Goal: Task Accomplishment & Management: Use online tool/utility

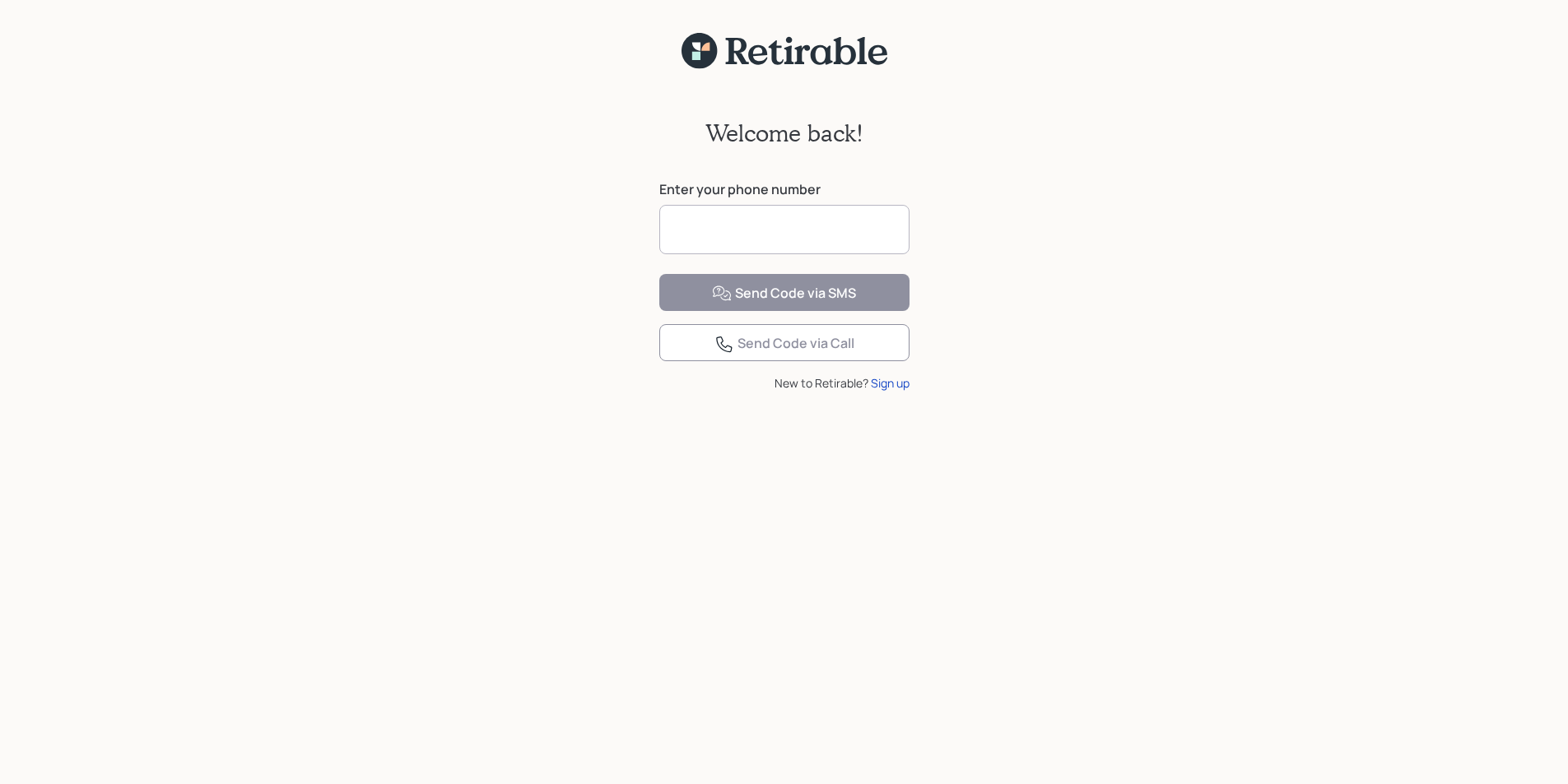
click at [727, 226] on input at bounding box center [784, 230] width 250 height 49
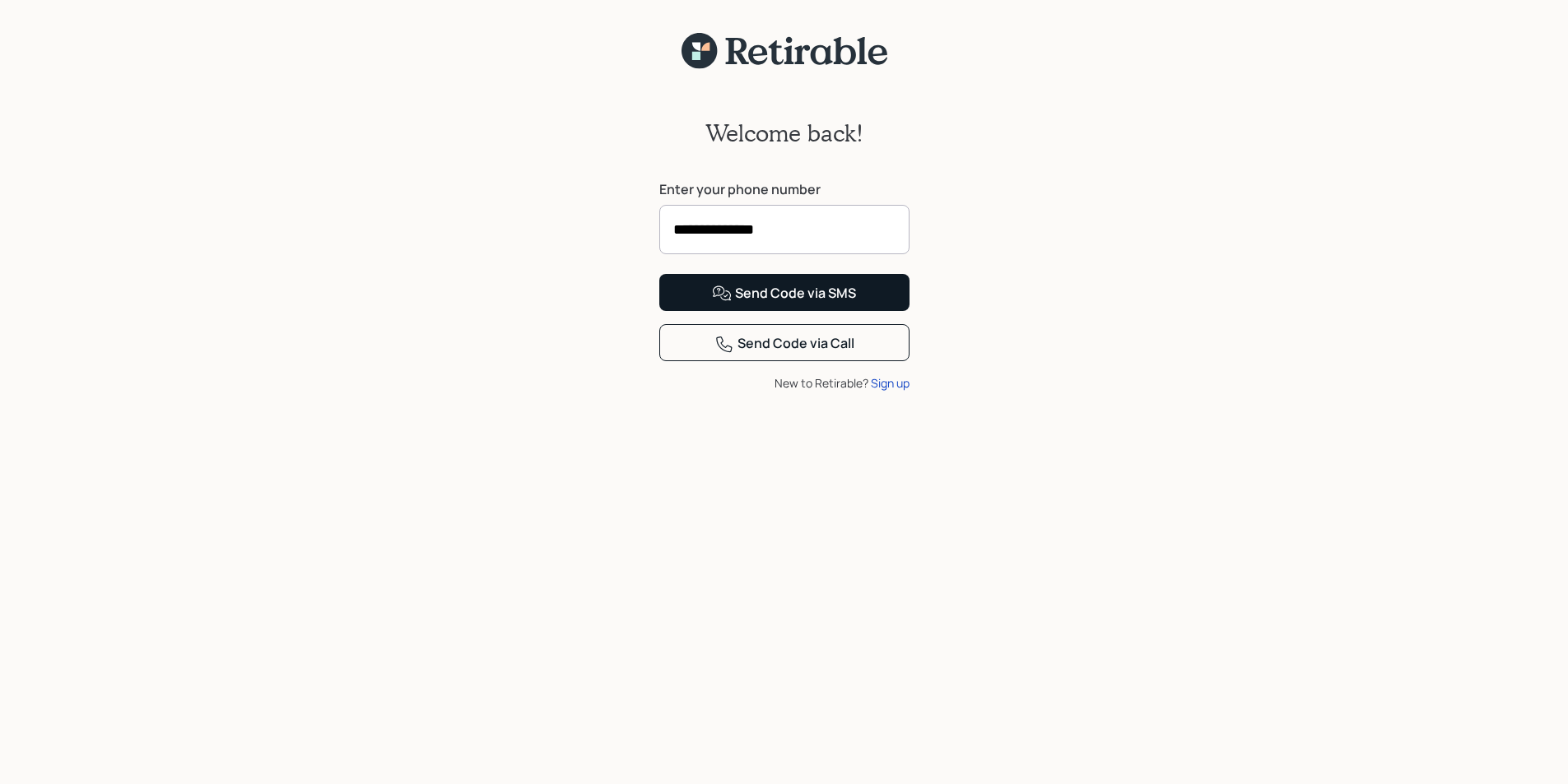
type input "**********"
click at [791, 303] on div "Send Code via SMS" at bounding box center [784, 293] width 144 height 20
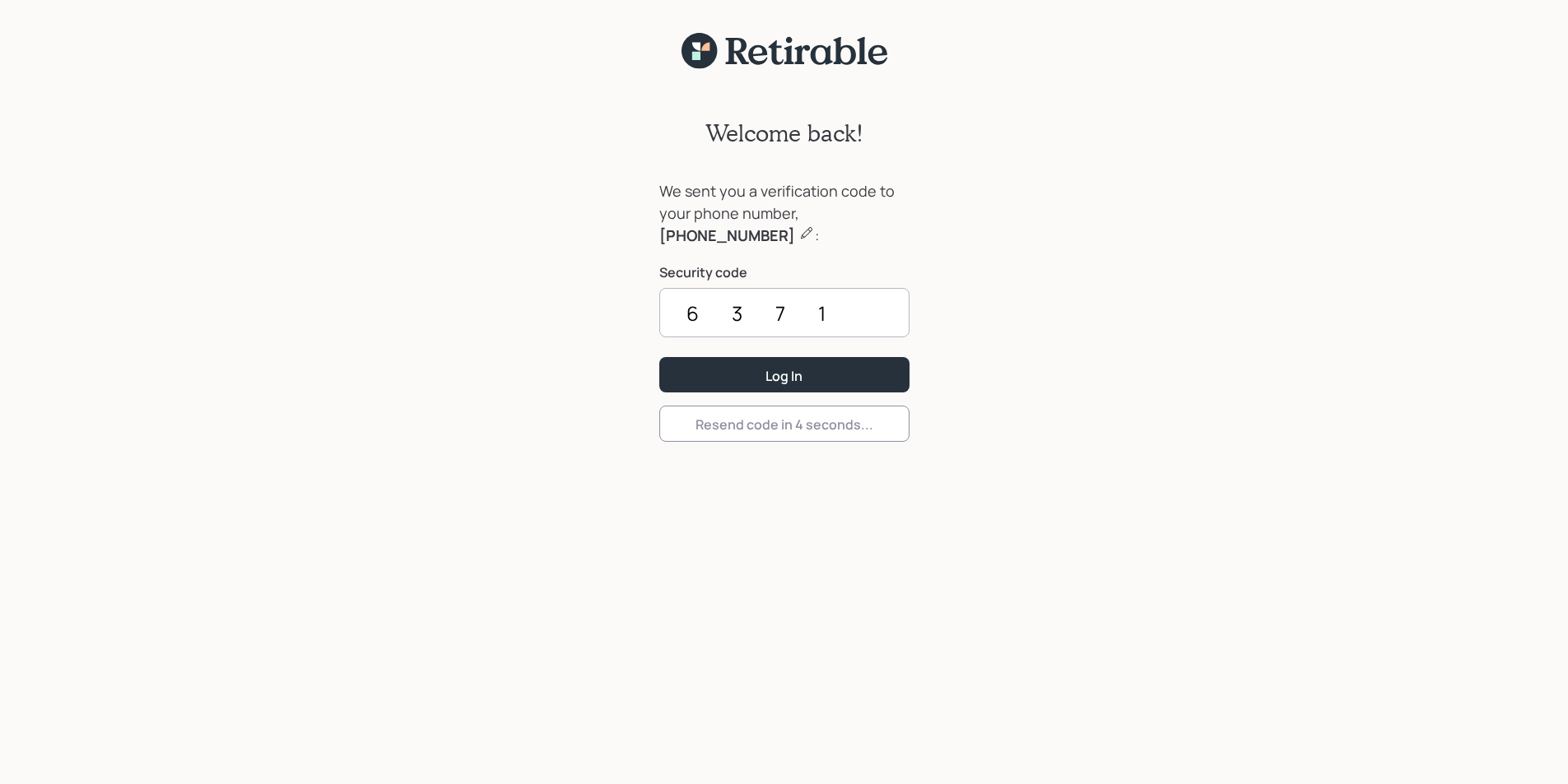
type input "6371"
click at [659, 357] on button "Log In" at bounding box center [784, 374] width 250 height 35
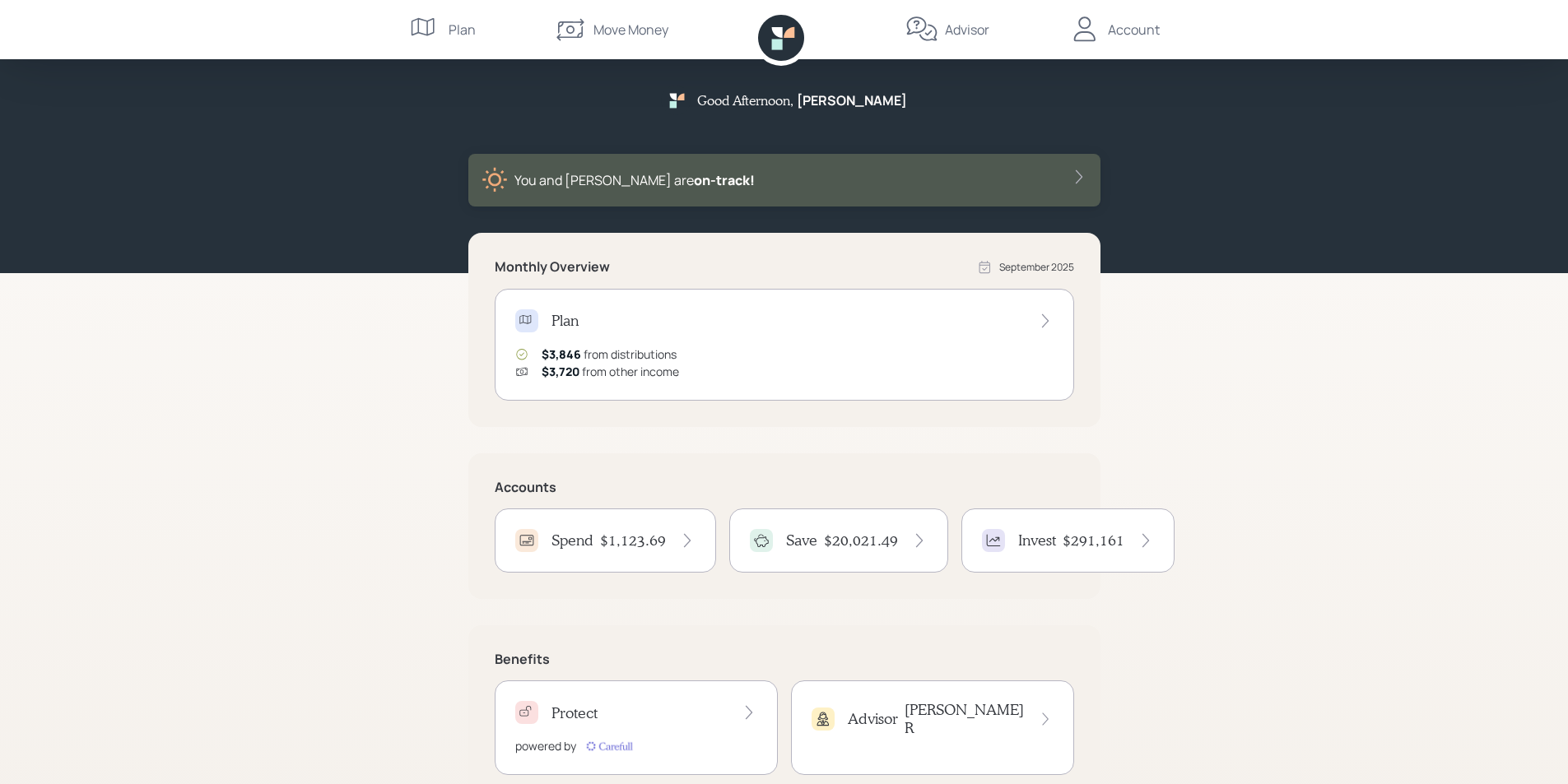
click at [1131, 31] on div "Account" at bounding box center [1133, 30] width 52 height 20
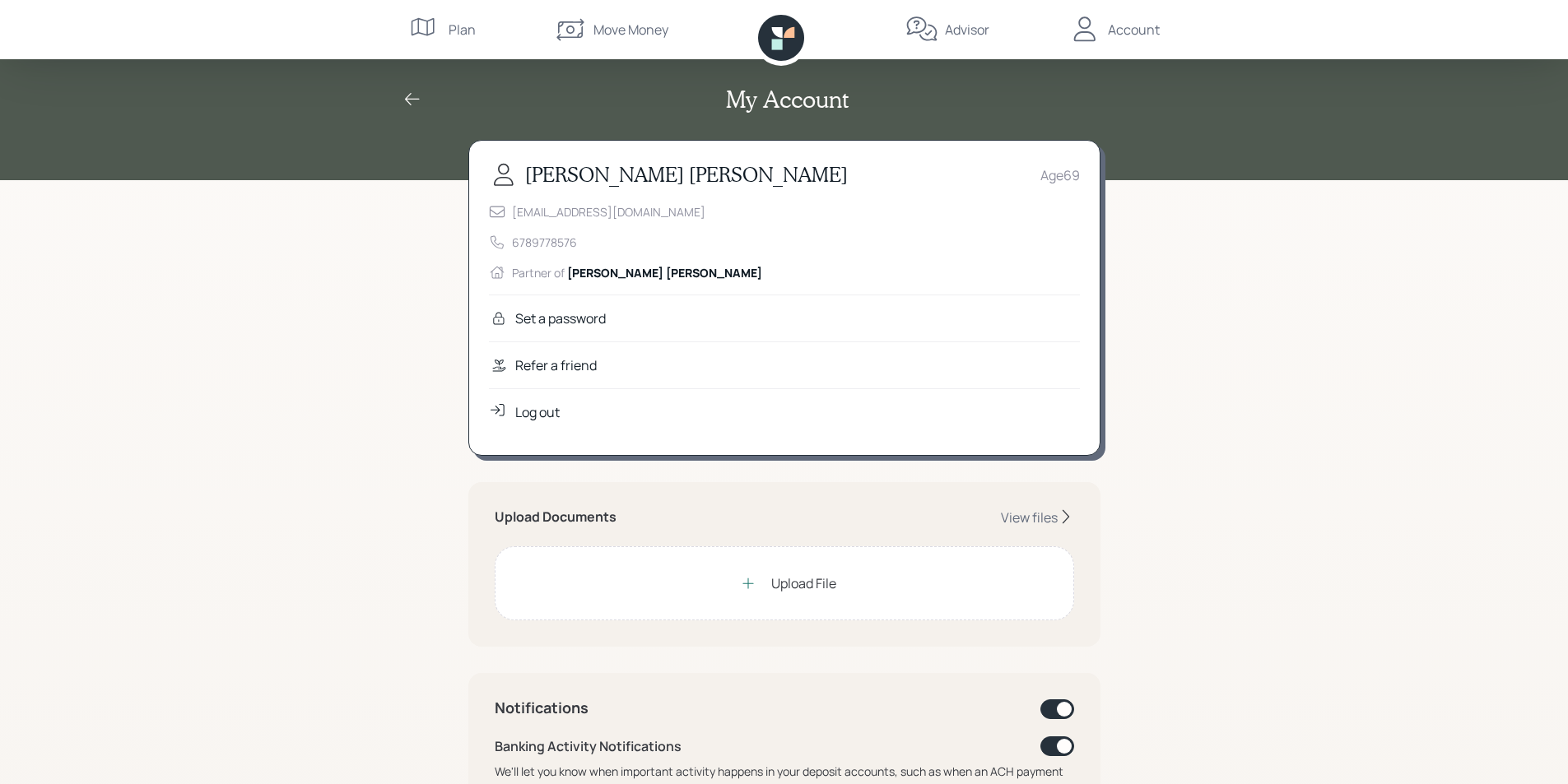
click at [412, 96] on icon at bounding box center [412, 99] width 20 height 20
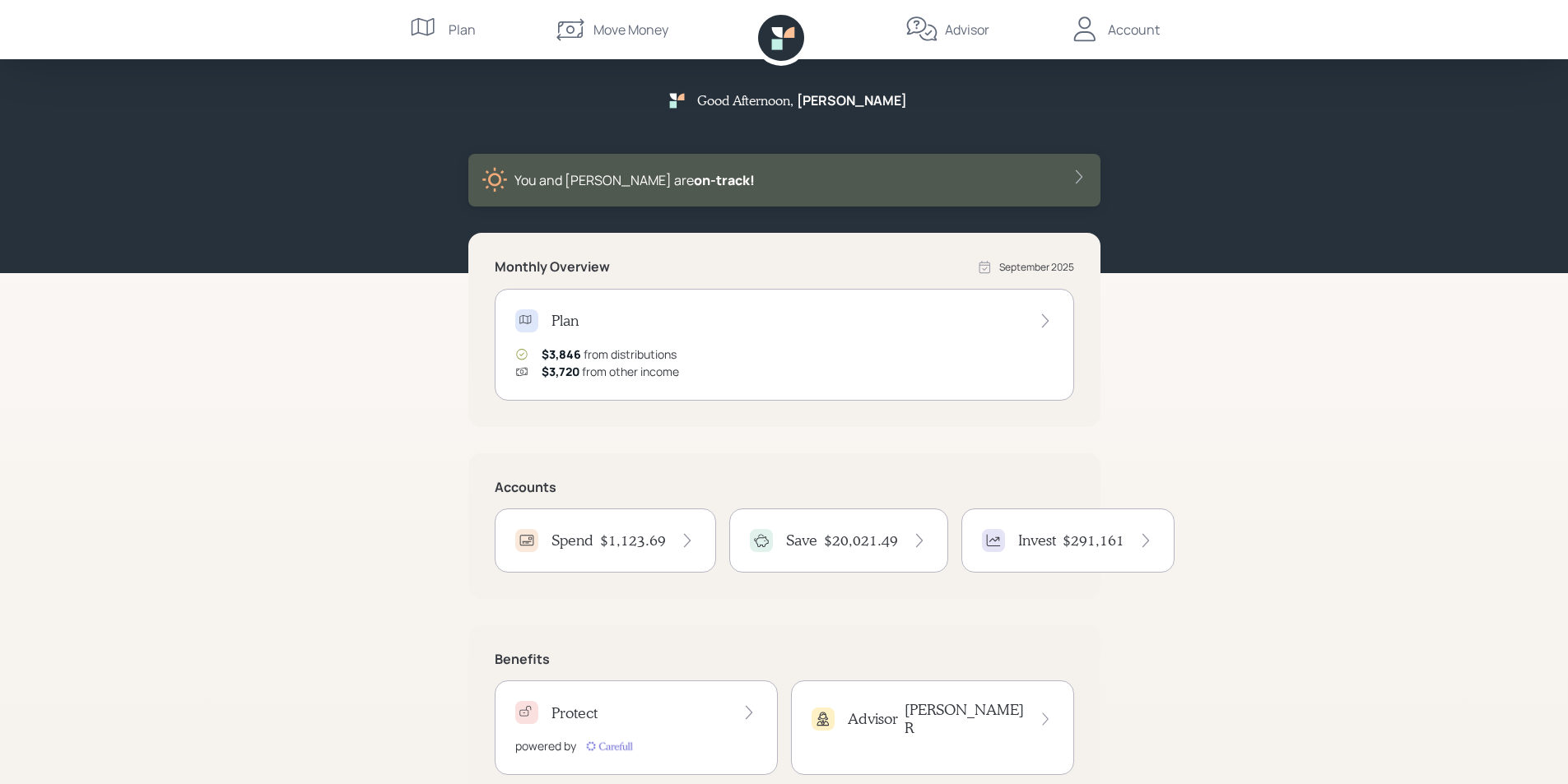
click at [560, 543] on h4 "Spend" at bounding box center [572, 540] width 42 height 18
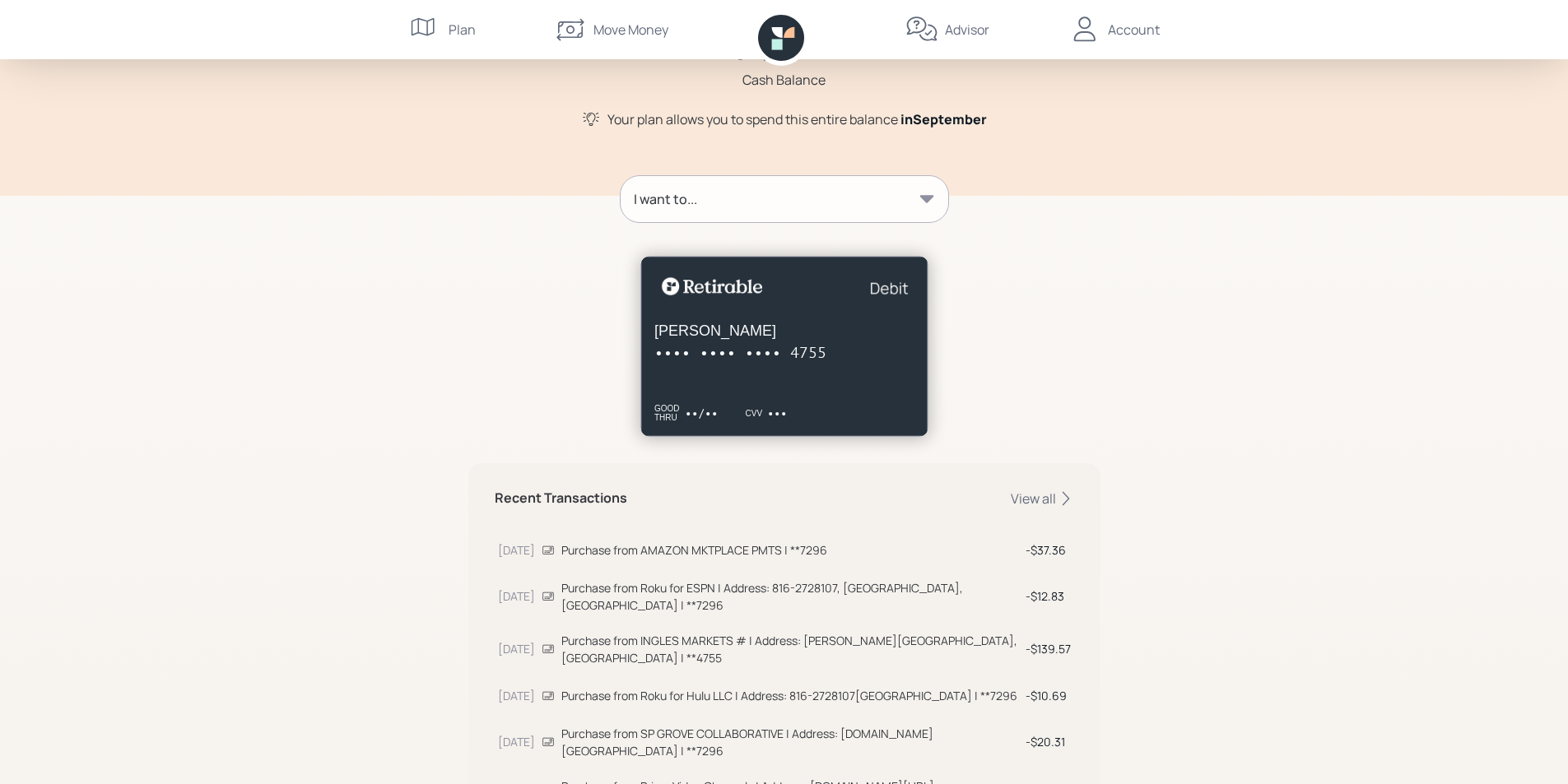
scroll to position [82, 0]
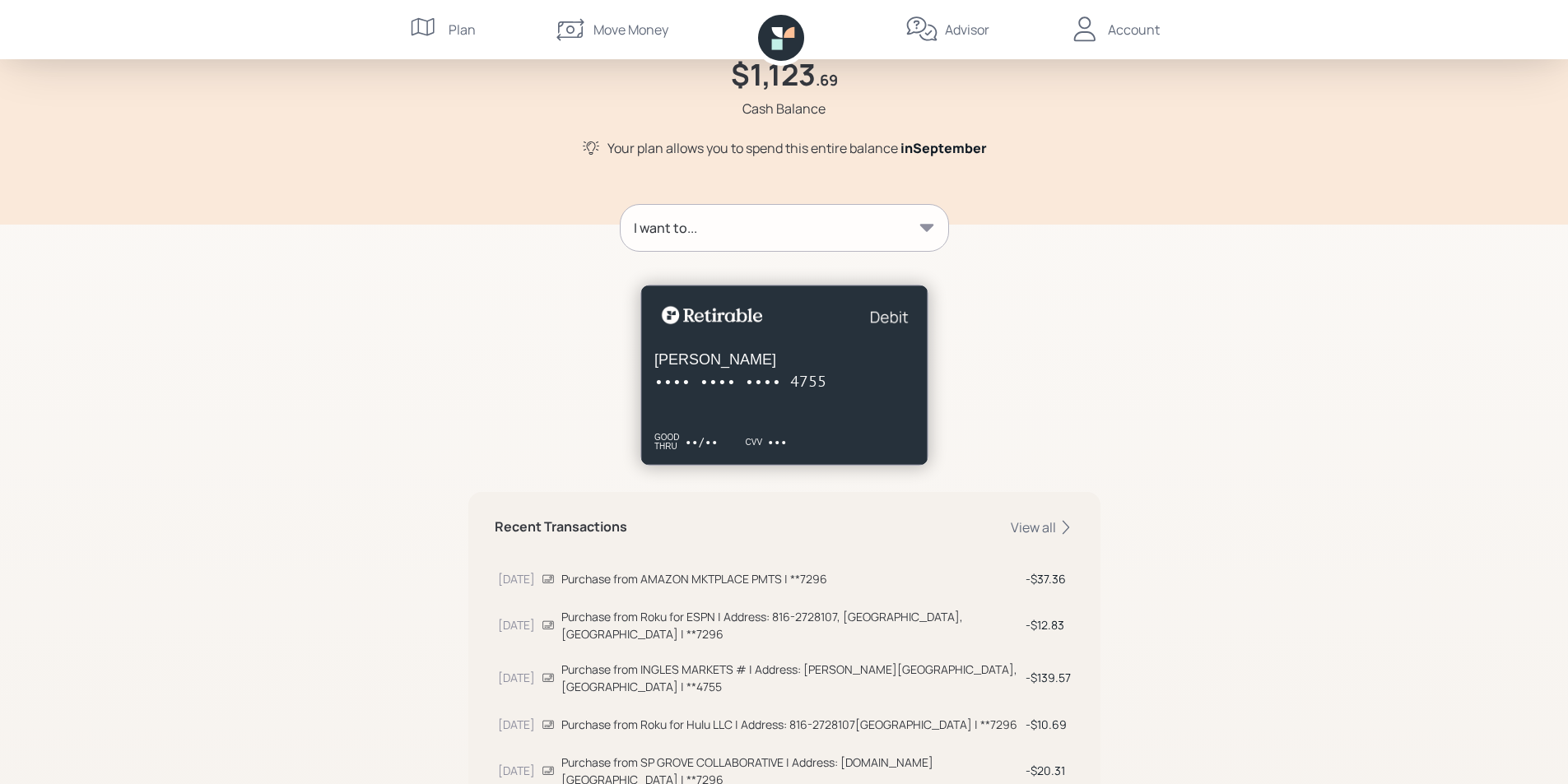
click at [925, 227] on icon at bounding box center [926, 227] width 14 height 7
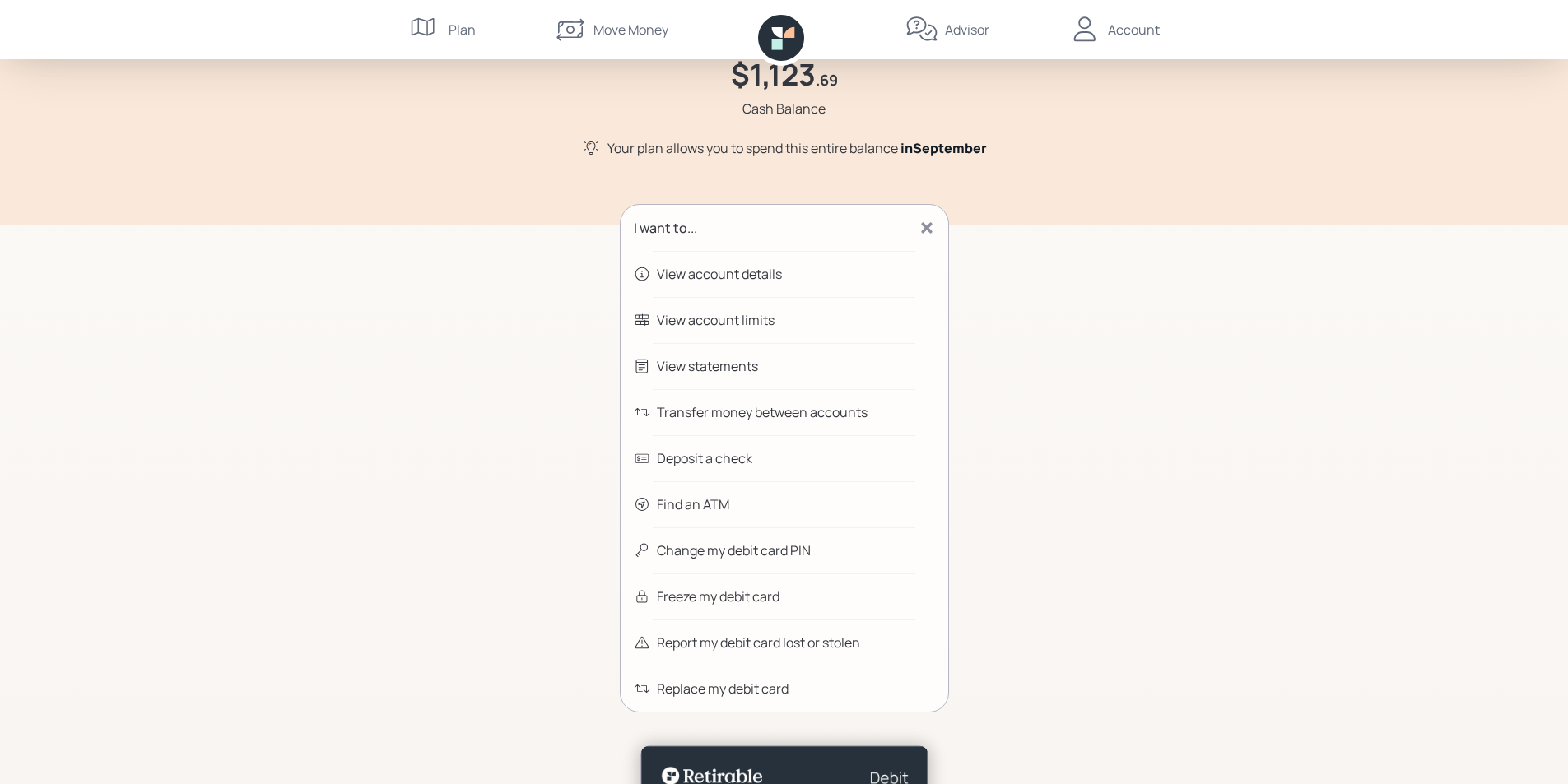
click at [807, 411] on div "Transfer money between accounts" at bounding box center [762, 412] width 210 height 20
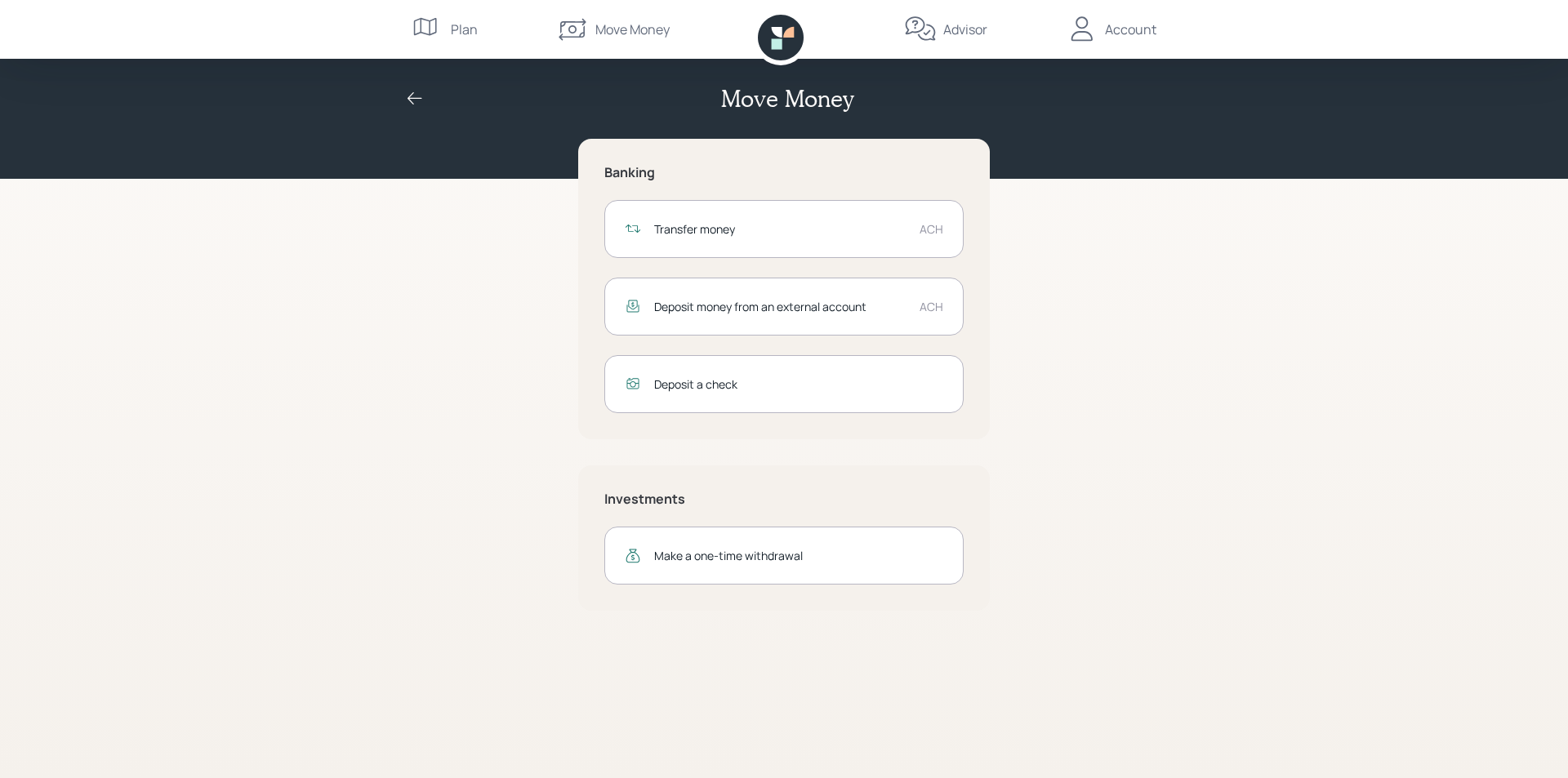
click at [726, 235] on div "Transfer money" at bounding box center [780, 229] width 252 height 17
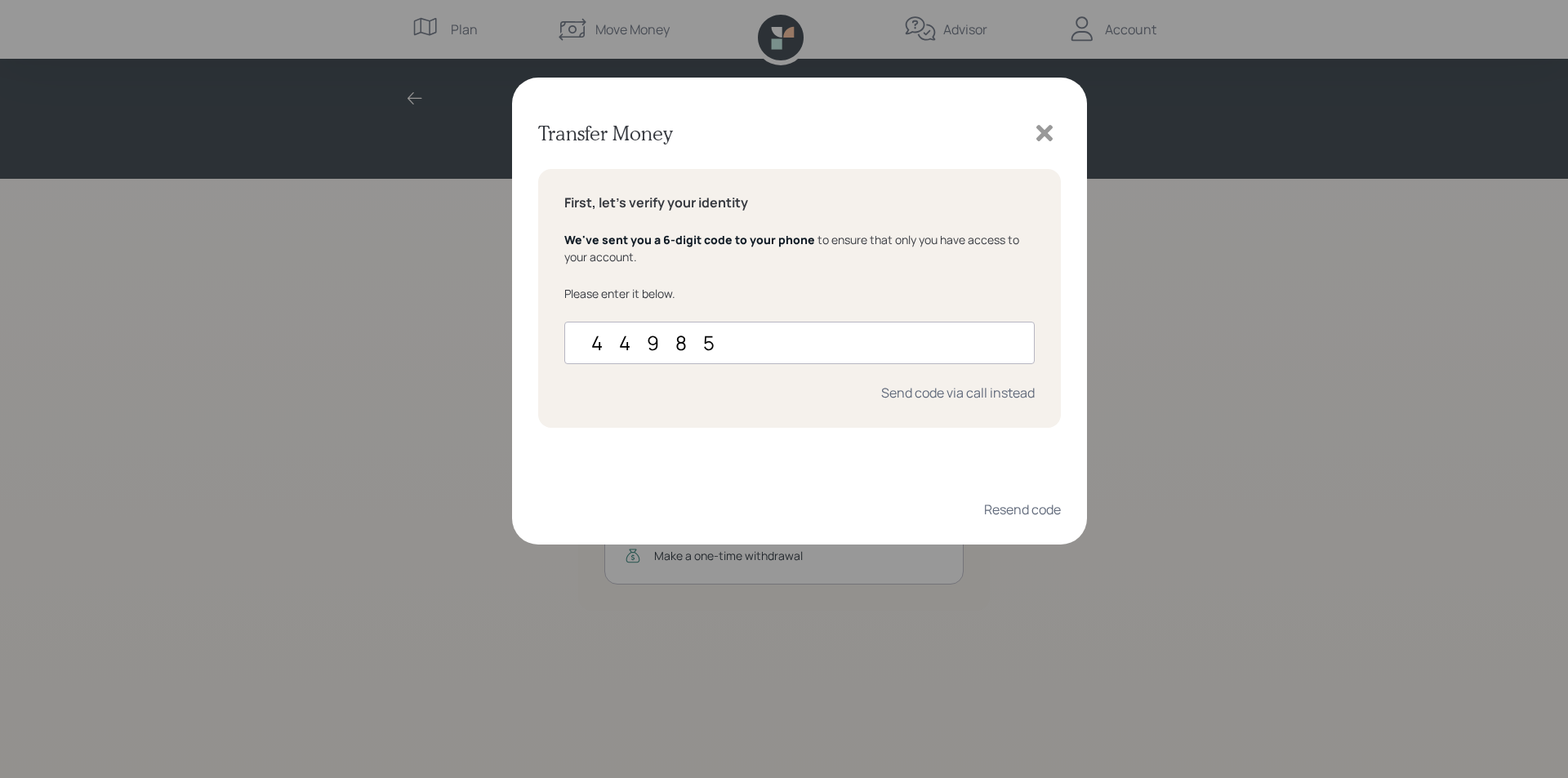
type input "449855"
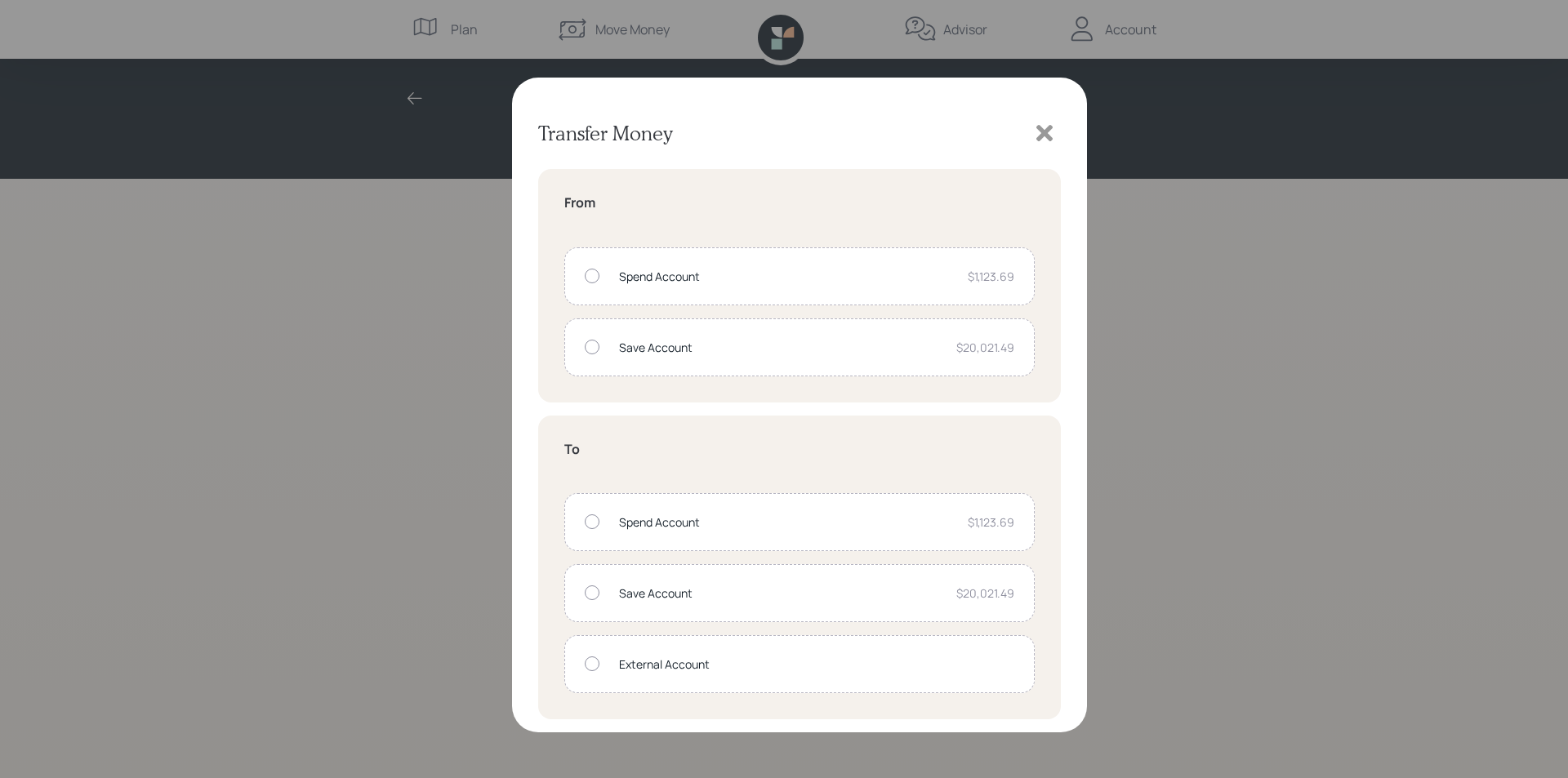
click at [590, 351] on div at bounding box center [591, 347] width 15 height 15
radio input "true"
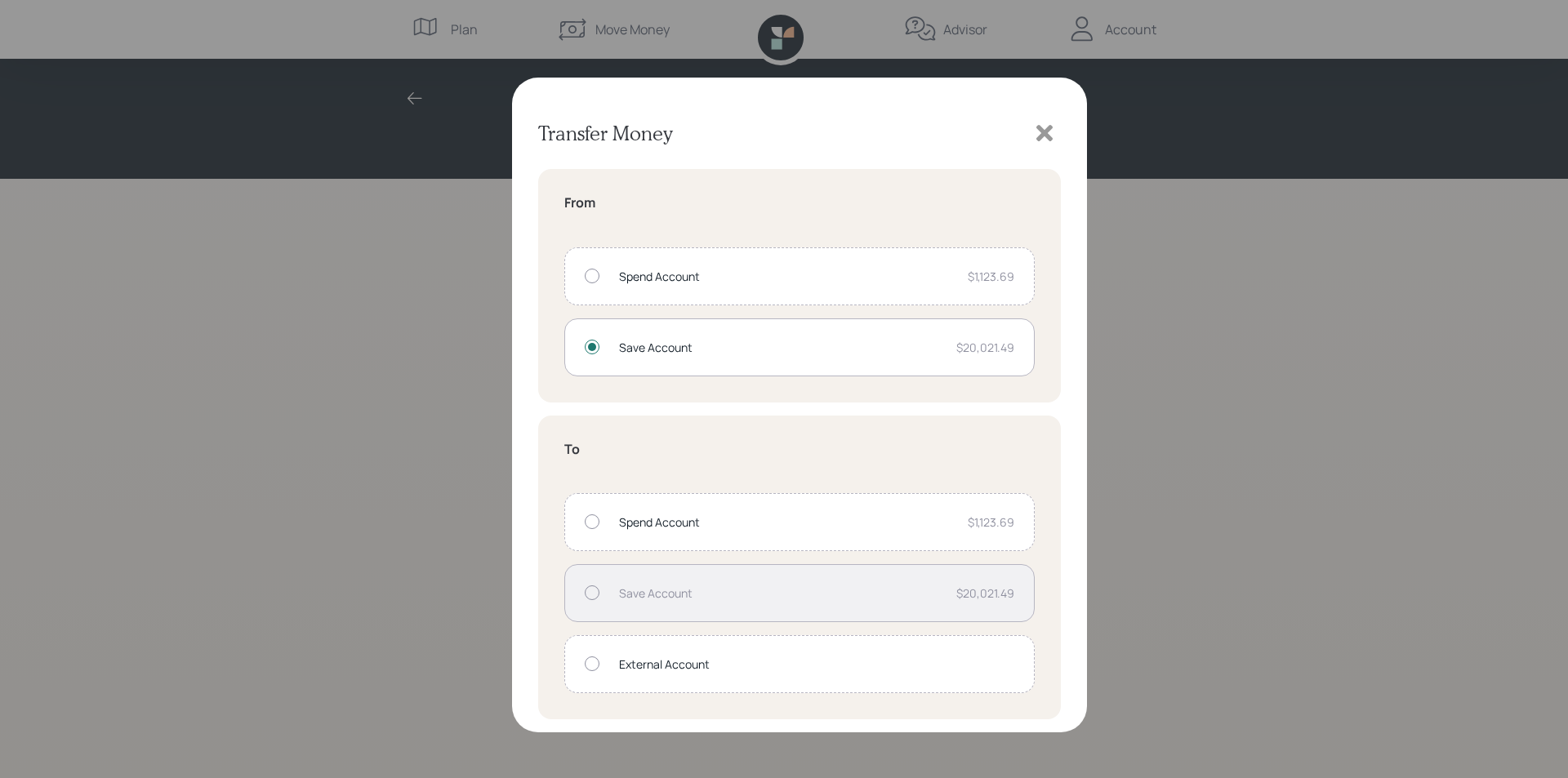
click at [589, 520] on div at bounding box center [591, 522] width 15 height 15
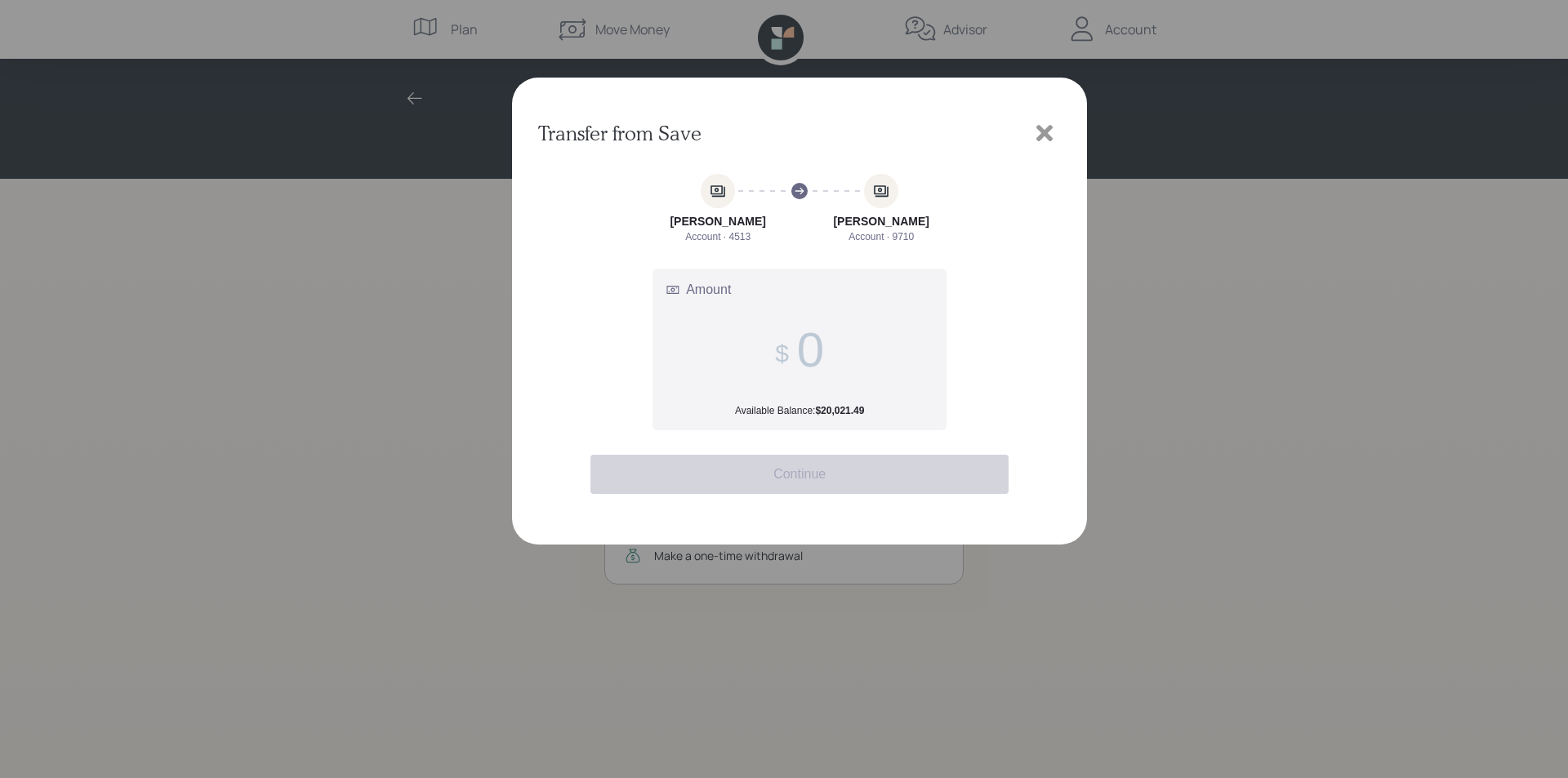
click at [811, 345] on input "Amount Available Balance: $20,021.49" at bounding box center [810, 349] width 27 height 57
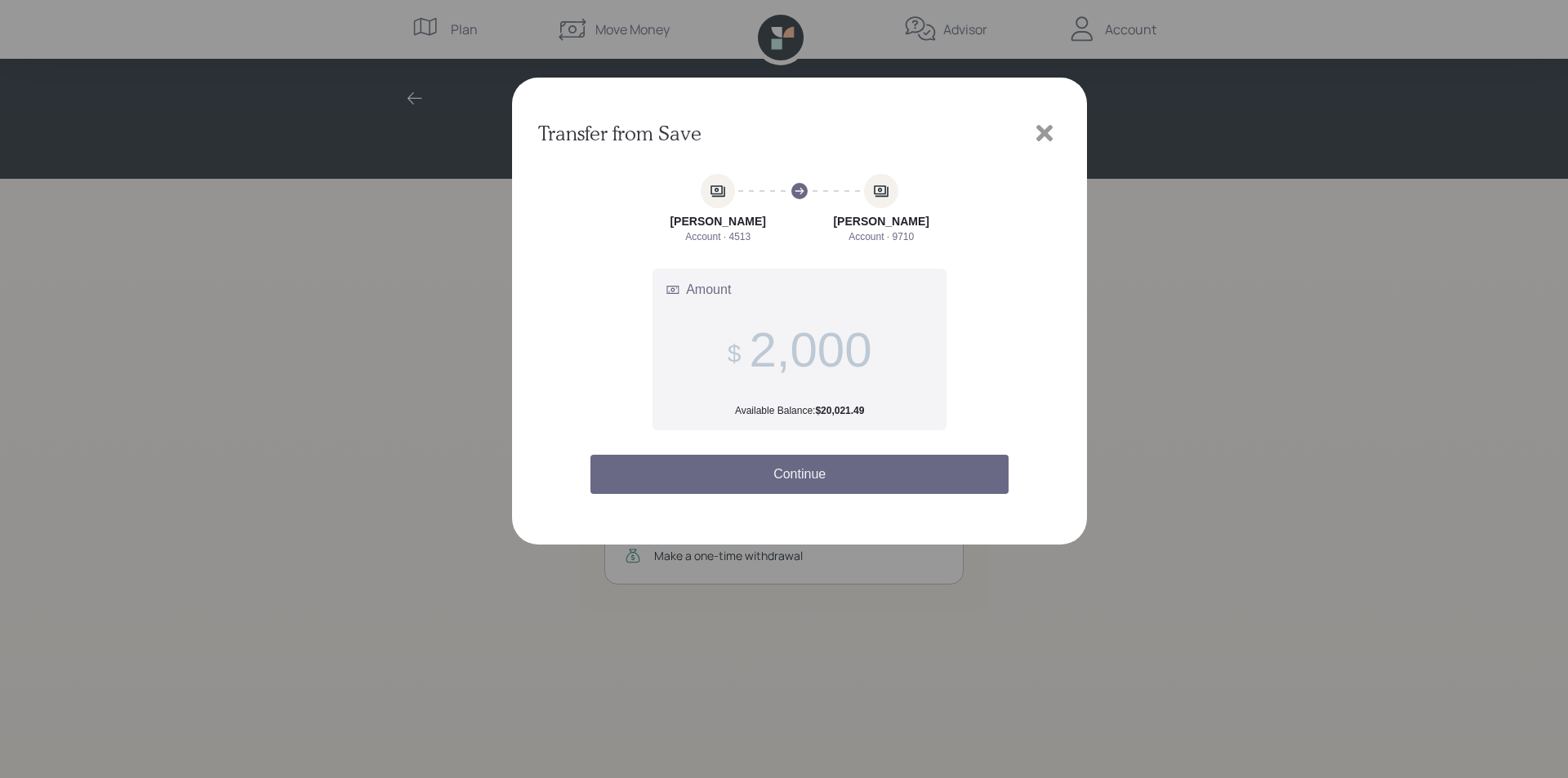
type input "2,000"
click at [822, 473] on button "Continue" at bounding box center [799, 474] width 418 height 39
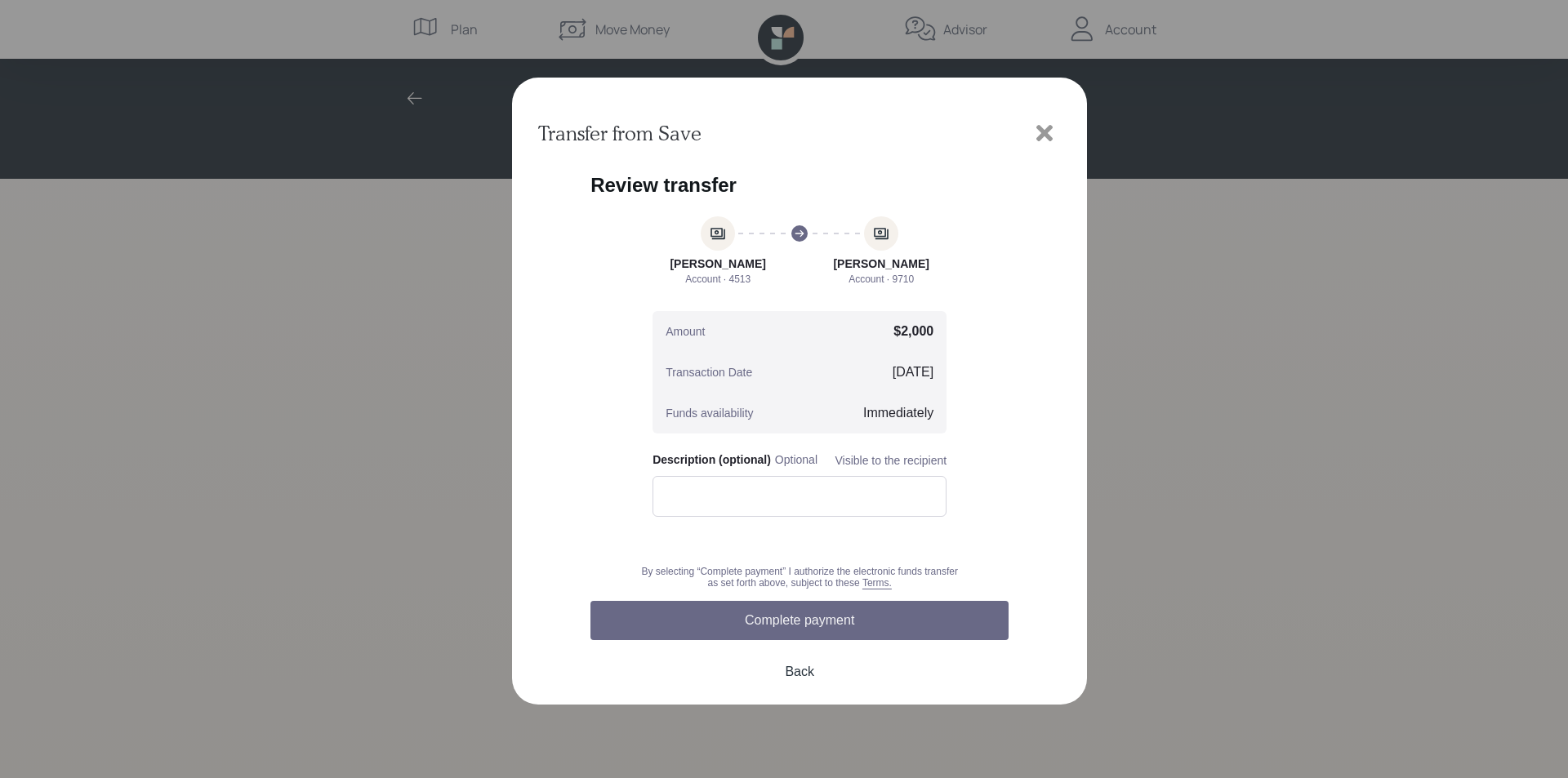
click at [796, 624] on button "Complete payment" at bounding box center [799, 620] width 418 height 39
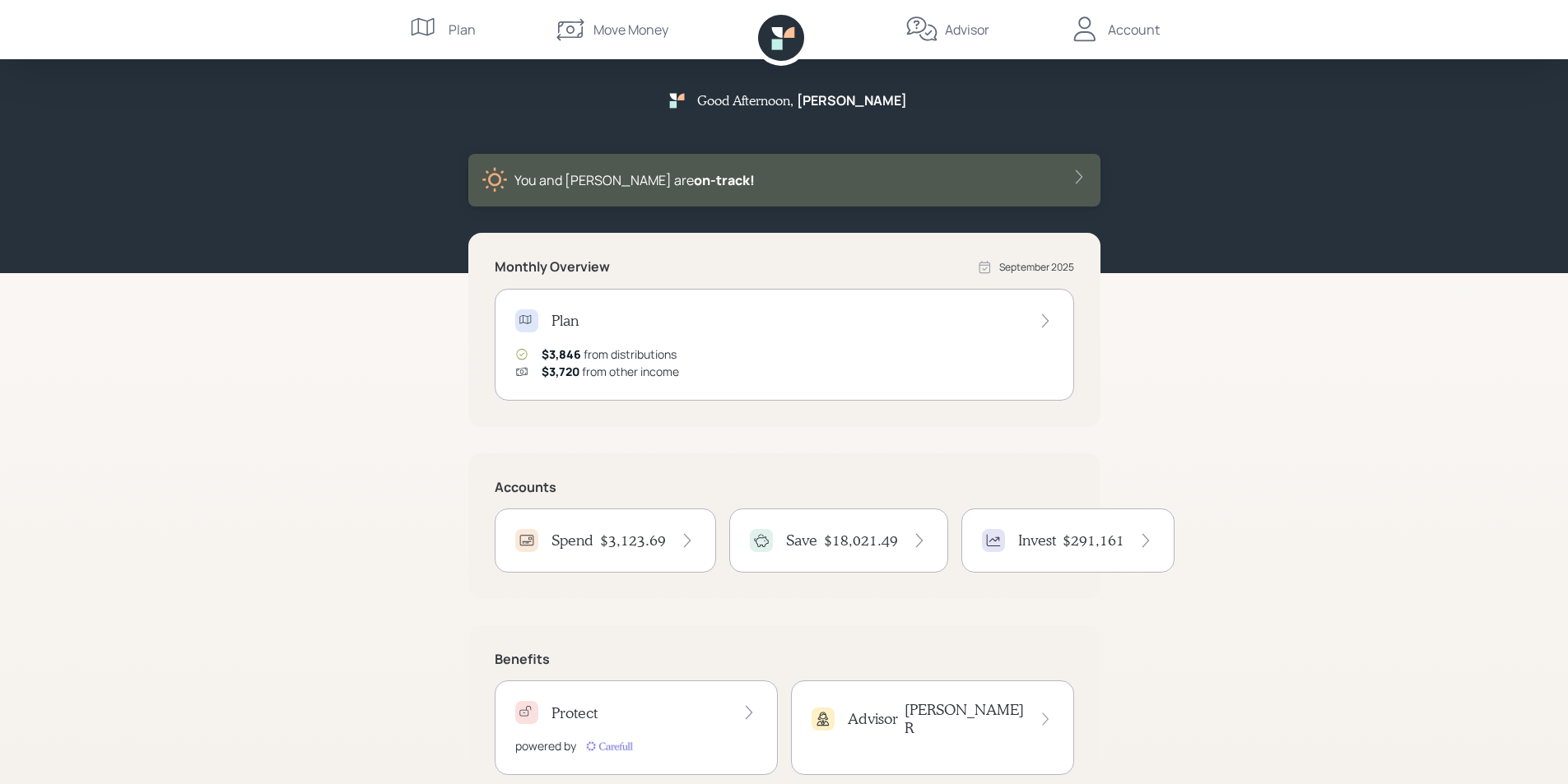
click at [1120, 32] on div "Account" at bounding box center [1133, 30] width 52 height 20
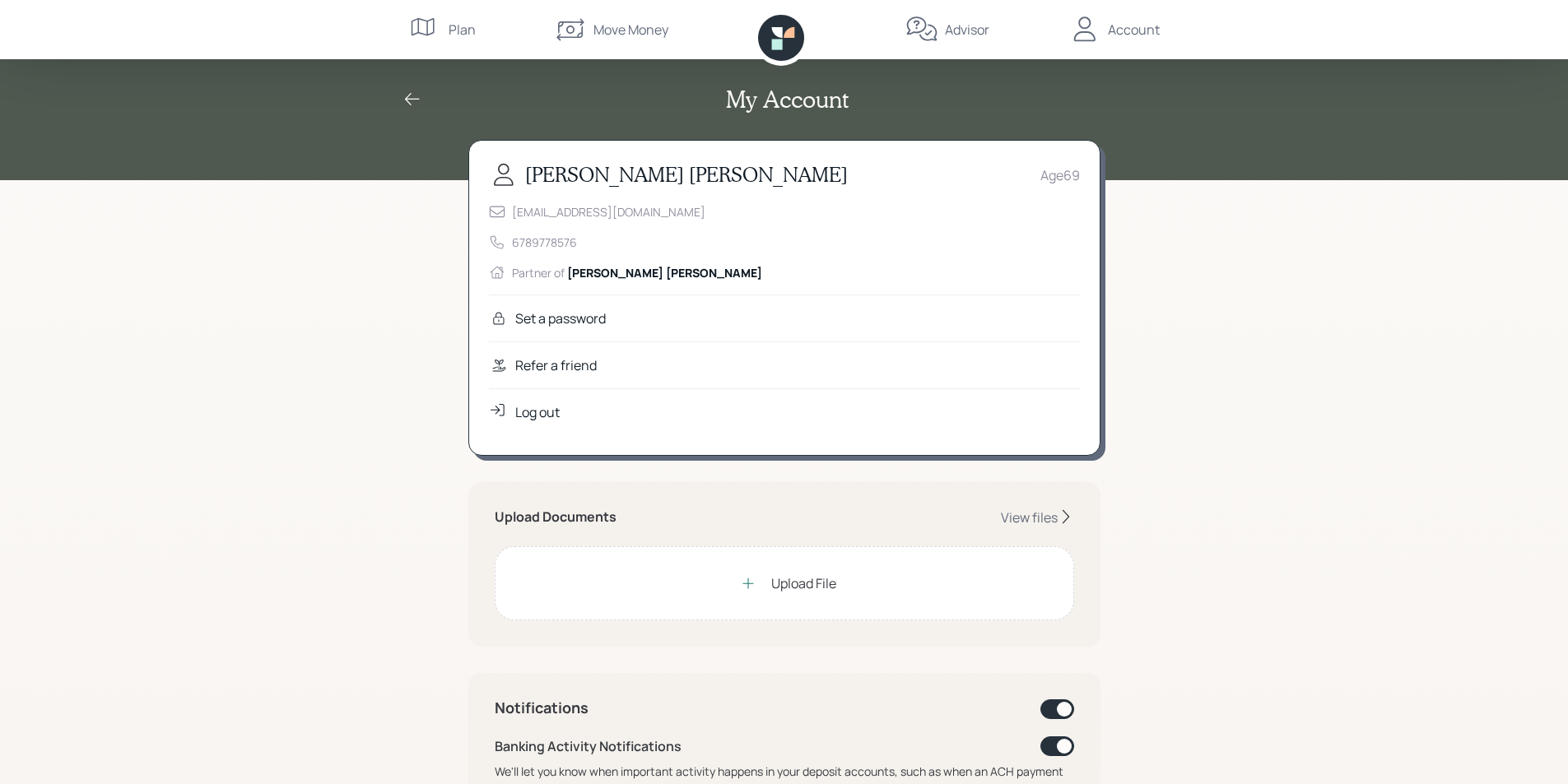
click at [547, 414] on div "Log out" at bounding box center [537, 412] width 45 height 20
